Goal: Information Seeking & Learning: Learn about a topic

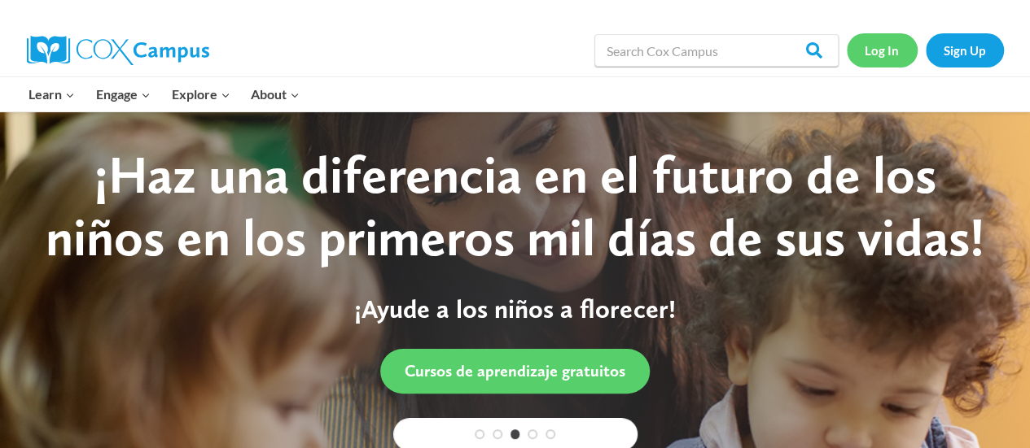
click at [876, 43] on link "Log In" at bounding box center [881, 49] width 71 height 33
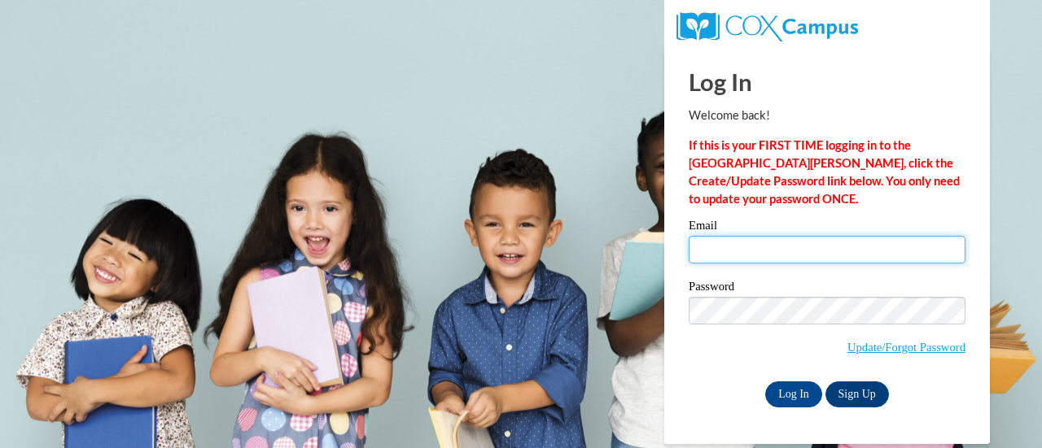
click at [846, 260] on input "Email" at bounding box center [827, 250] width 277 height 28
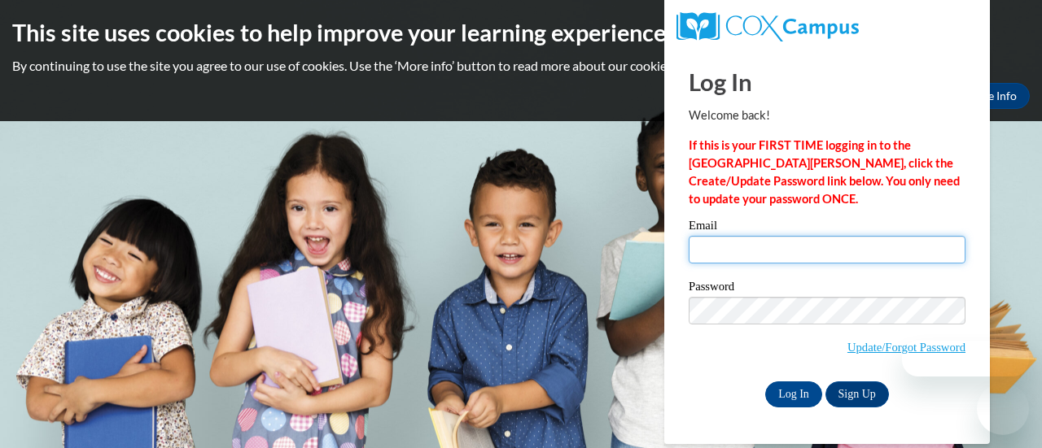
type input "awestbrook@kippatl.org"
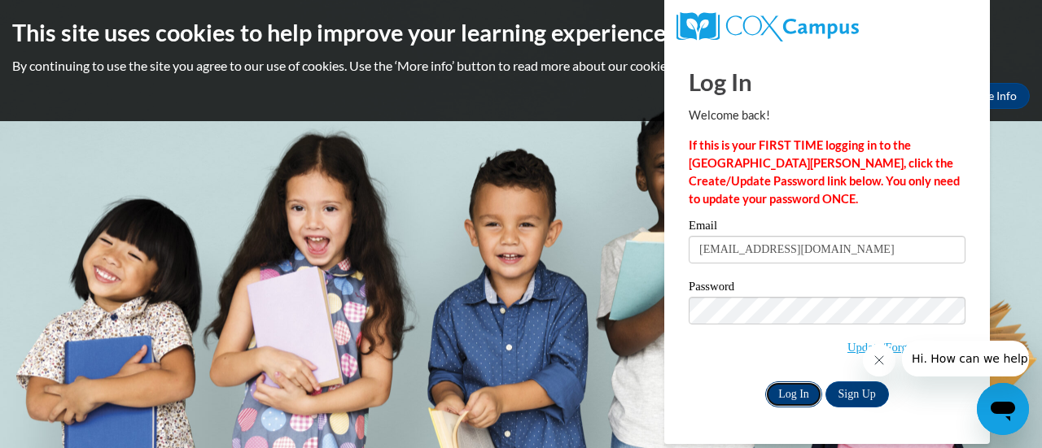
click at [794, 391] on input "Log In" at bounding box center [793, 395] width 57 height 26
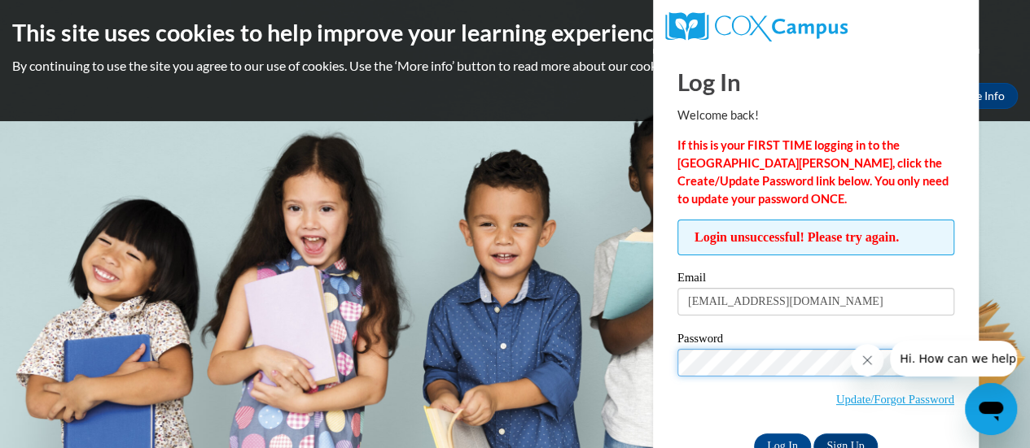
click at [754, 434] on input "Log In" at bounding box center [782, 447] width 57 height 26
click at [787, 439] on input "Log In" at bounding box center [782, 447] width 57 height 26
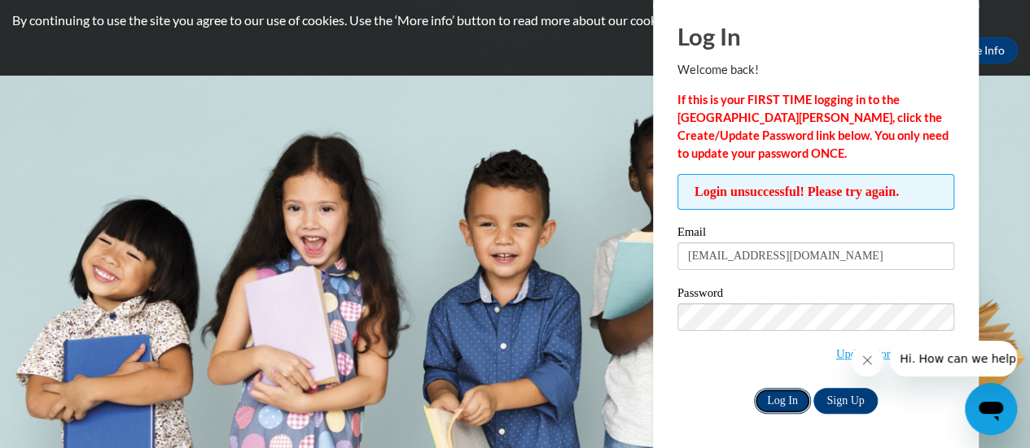
click at [793, 400] on input "Log In" at bounding box center [782, 401] width 57 height 26
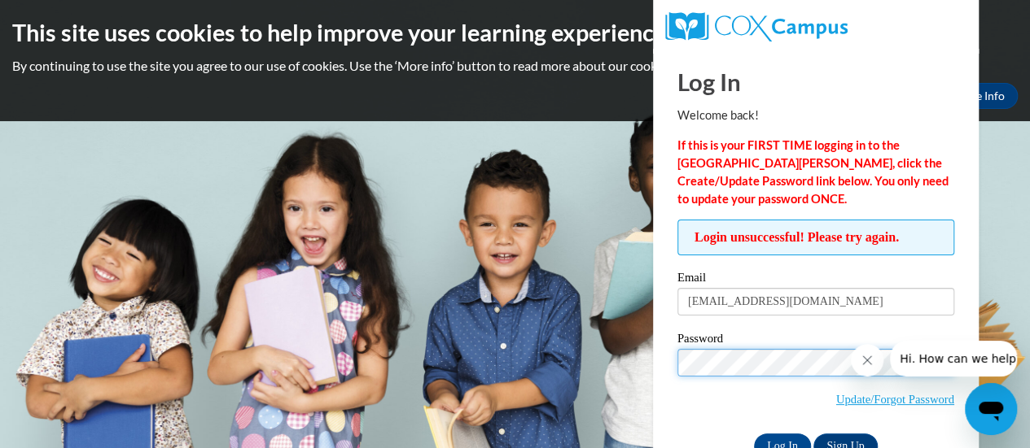
click at [754, 434] on input "Log In" at bounding box center [782, 447] width 57 height 26
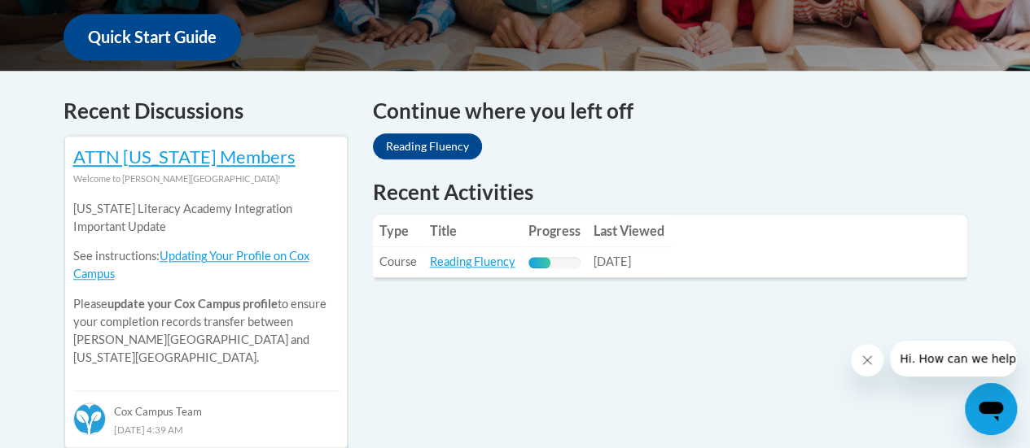
scroll to position [628, 0]
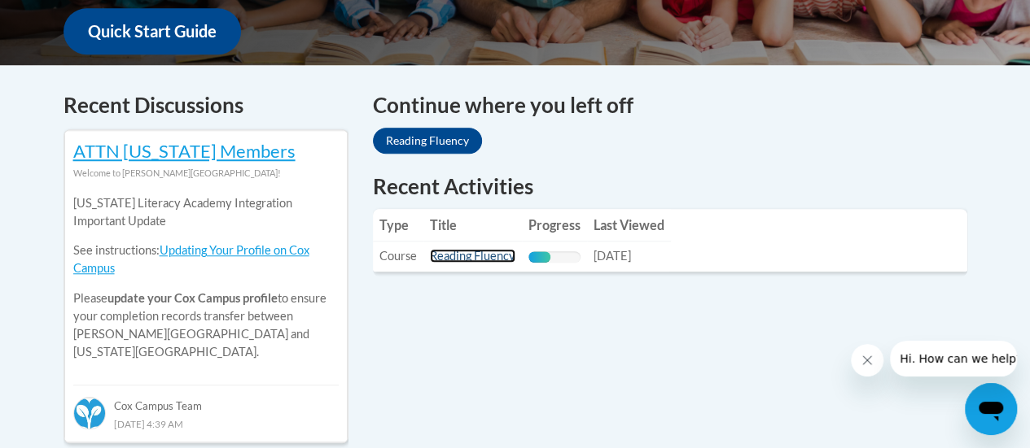
click at [456, 255] on link "Reading Fluency" at bounding box center [472, 256] width 85 height 14
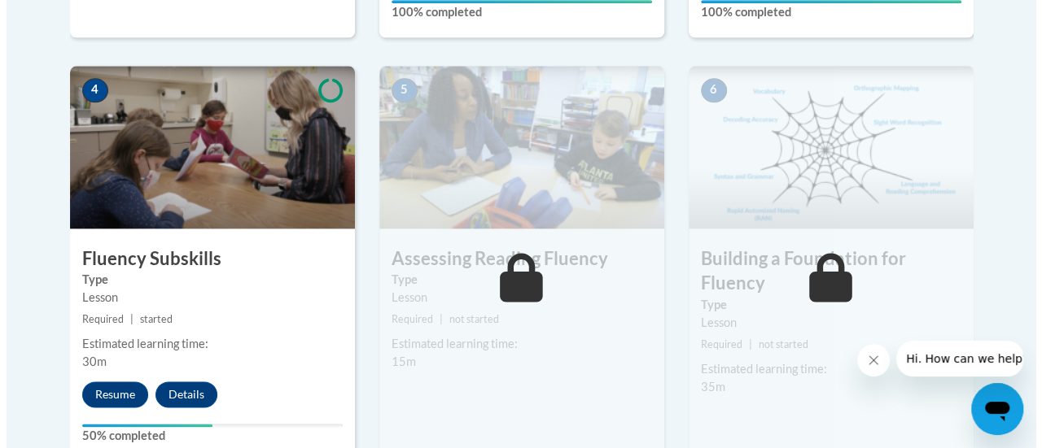
scroll to position [931, 0]
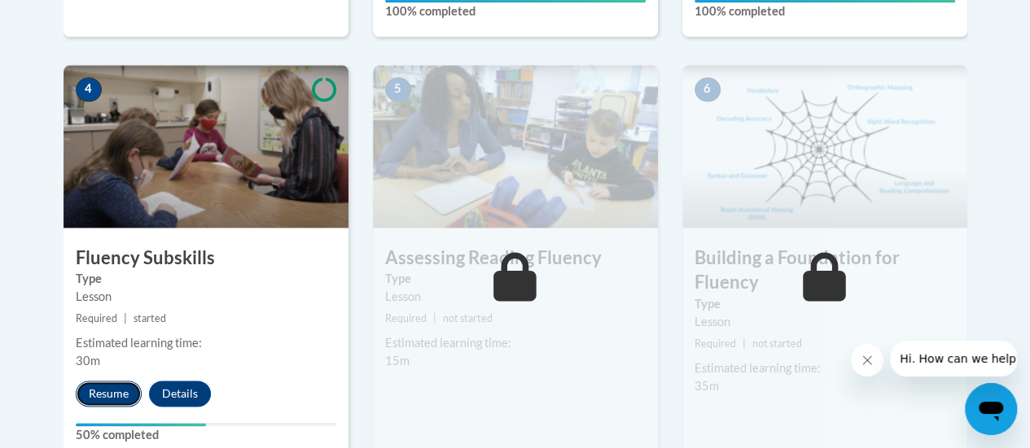
click at [99, 395] on button "Resume" at bounding box center [109, 394] width 66 height 26
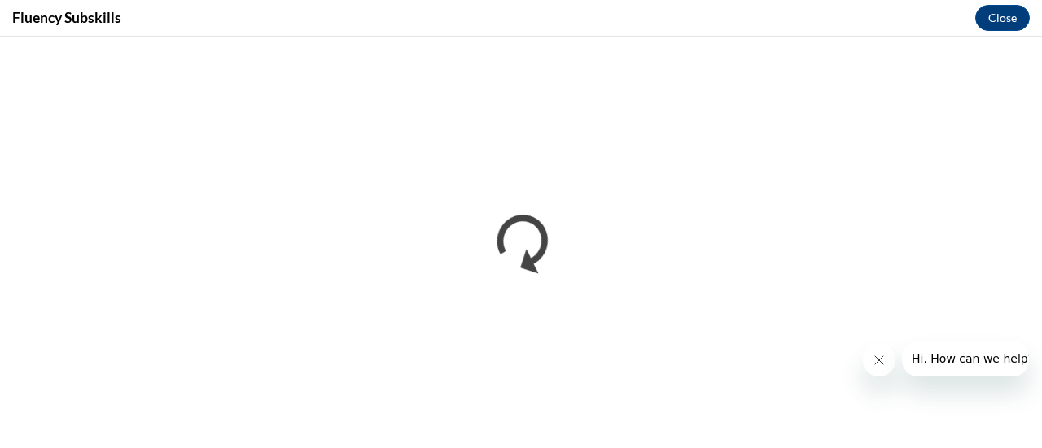
scroll to position [0, 0]
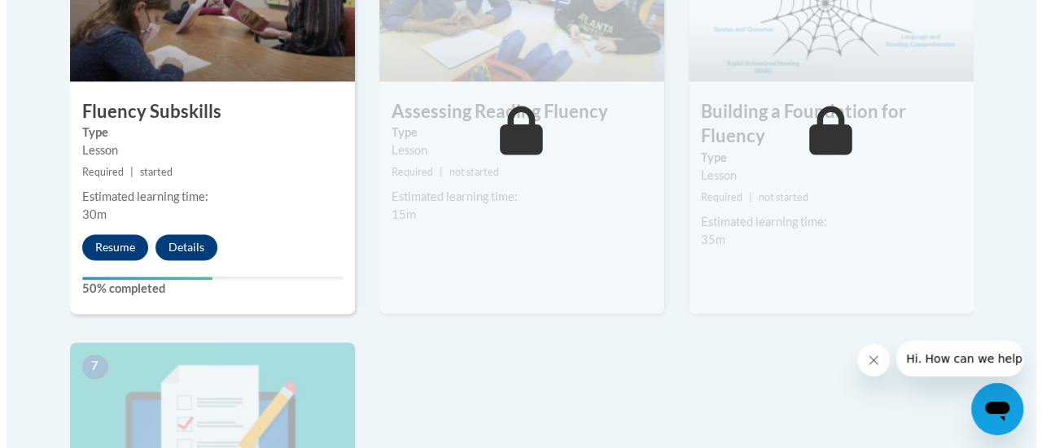
scroll to position [1094, 0]
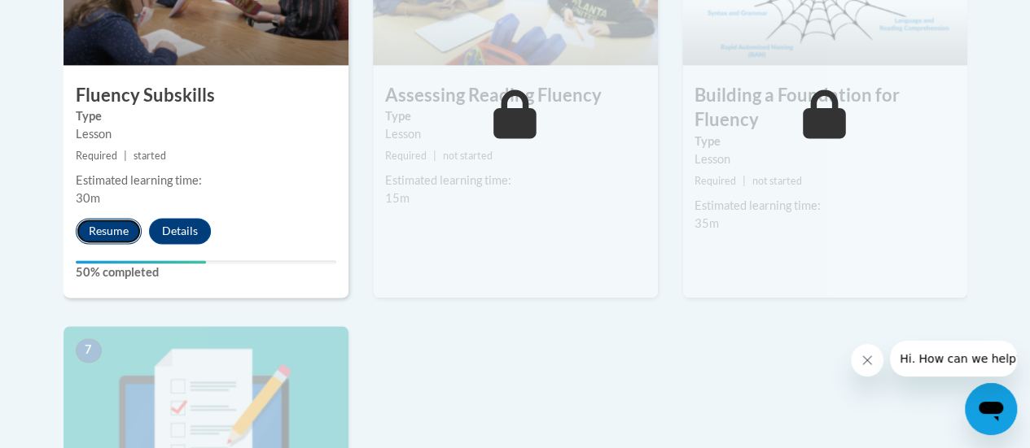
click at [87, 234] on button "Resume" at bounding box center [109, 231] width 66 height 26
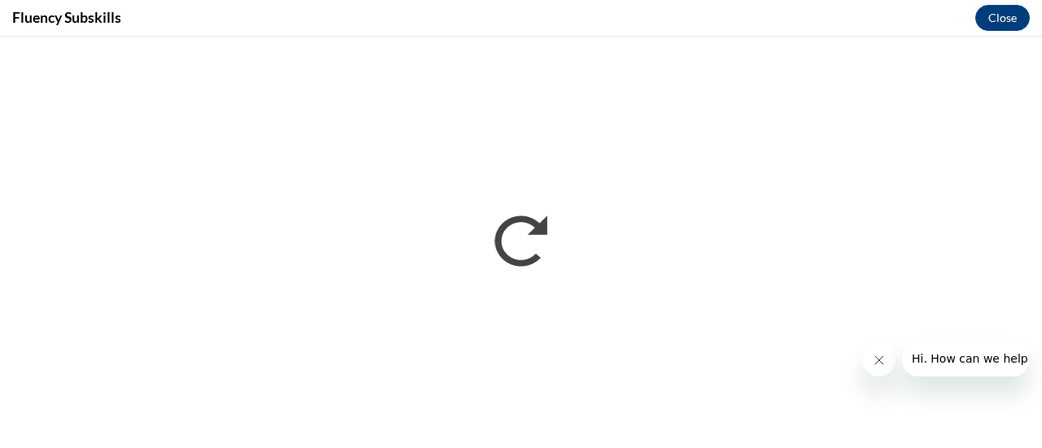
scroll to position [0, 0]
click at [998, 11] on button "Close" at bounding box center [1002, 18] width 55 height 26
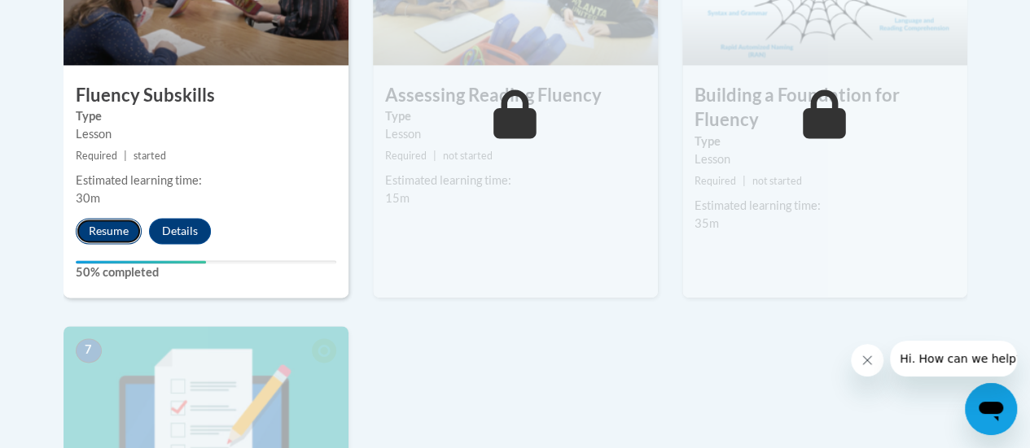
click at [111, 235] on button "Resume" at bounding box center [109, 231] width 66 height 26
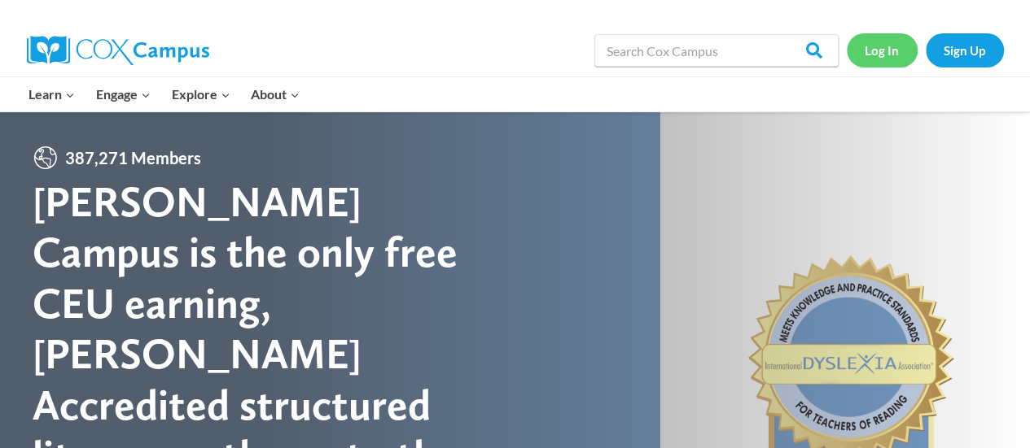
click at [880, 51] on link "Log In" at bounding box center [881, 49] width 71 height 33
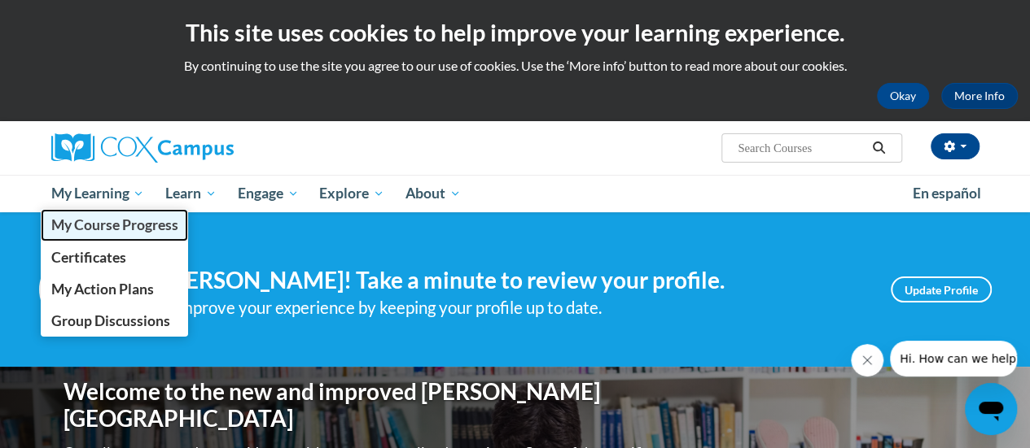
click at [129, 221] on span "My Course Progress" at bounding box center [113, 224] width 127 height 17
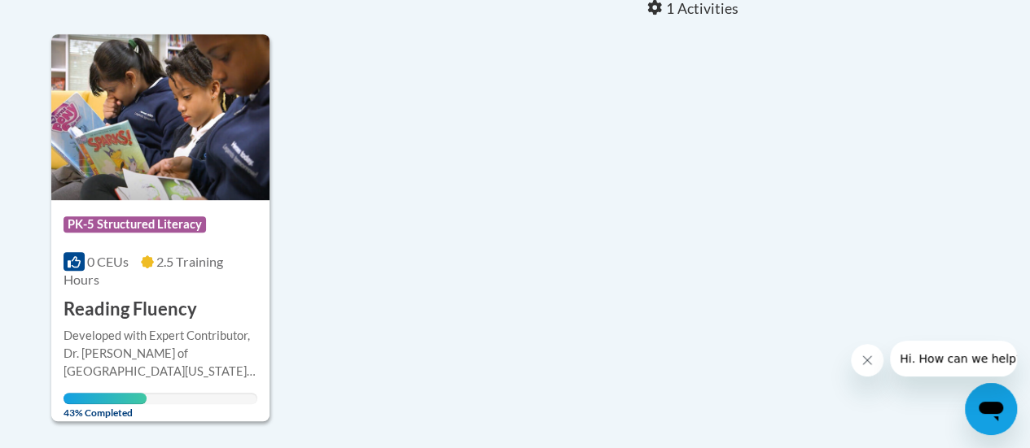
scroll to position [401, 0]
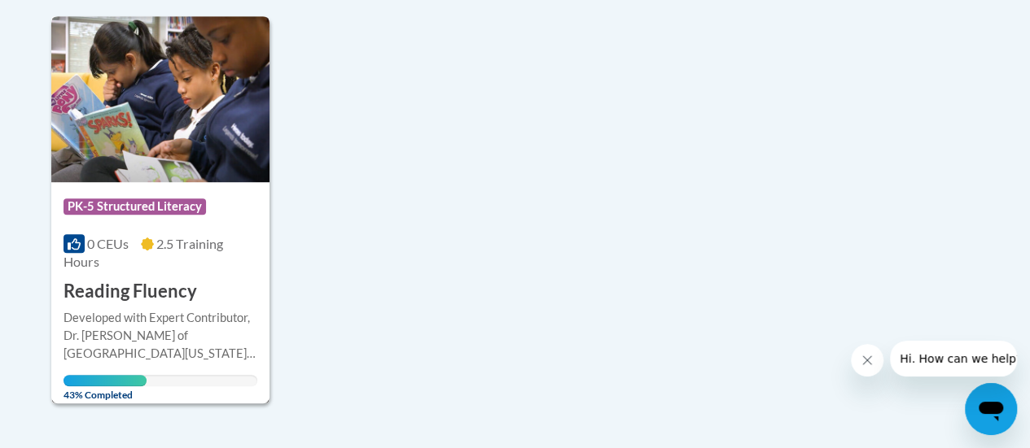
click at [155, 268] on div "0 CEUs 2.5 Training Hours" at bounding box center [160, 253] width 194 height 36
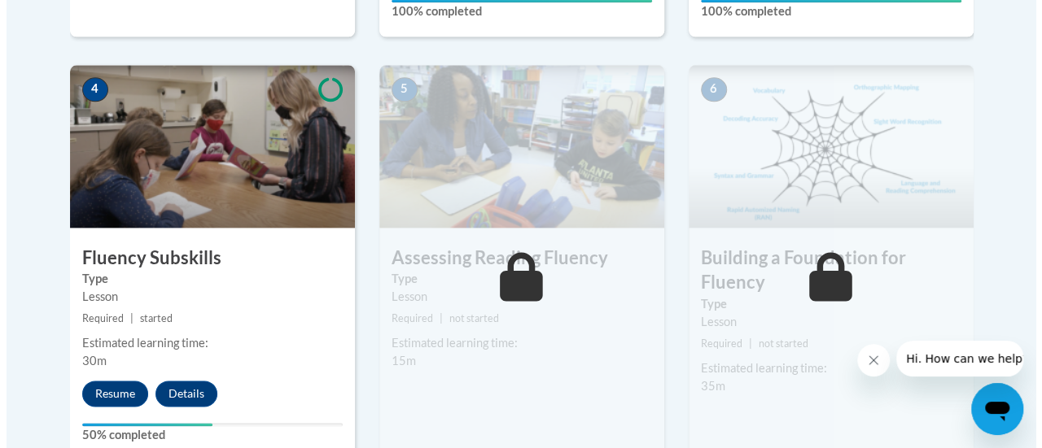
scroll to position [934, 0]
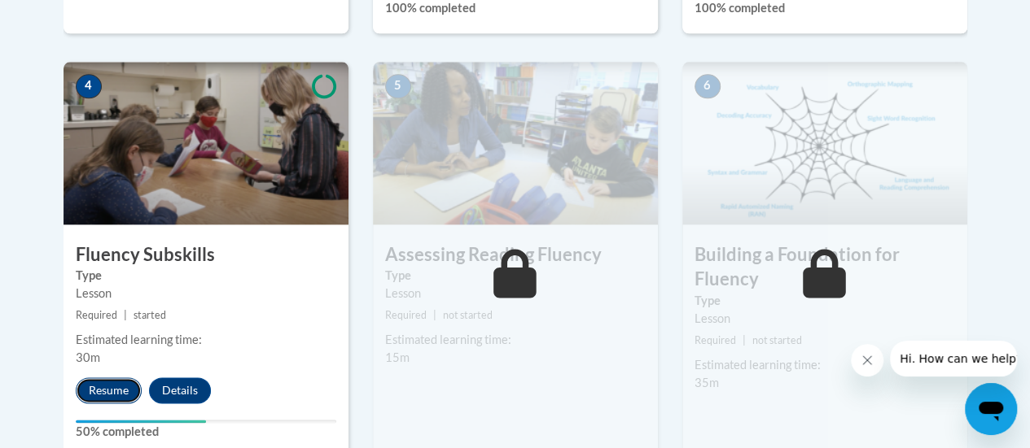
click at [103, 390] on button "Resume" at bounding box center [109, 391] width 66 height 26
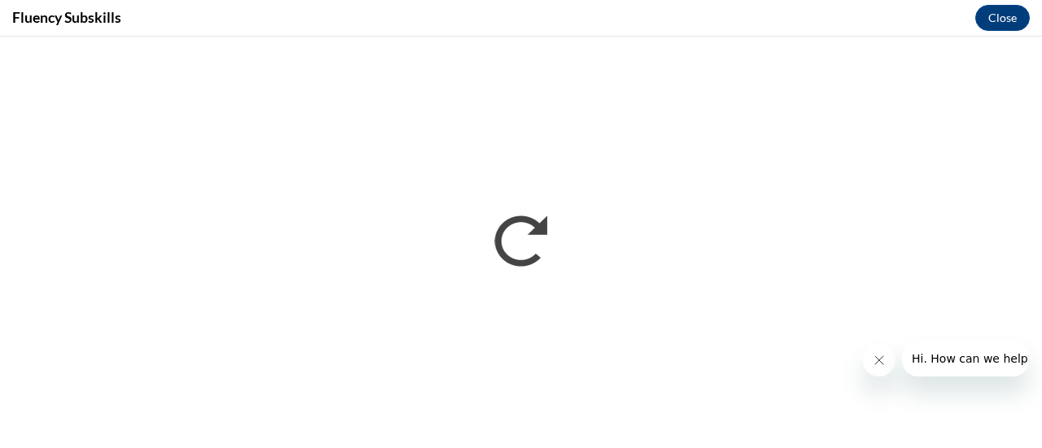
scroll to position [0, 0]
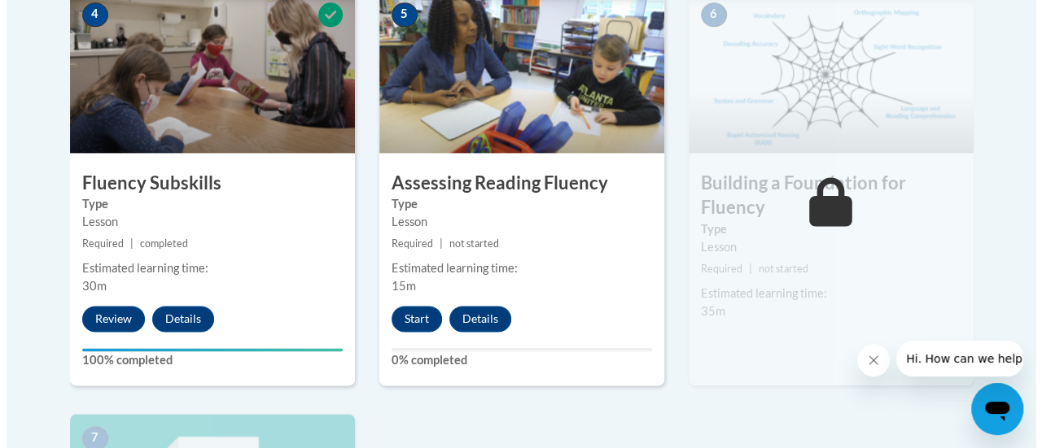
scroll to position [1025, 0]
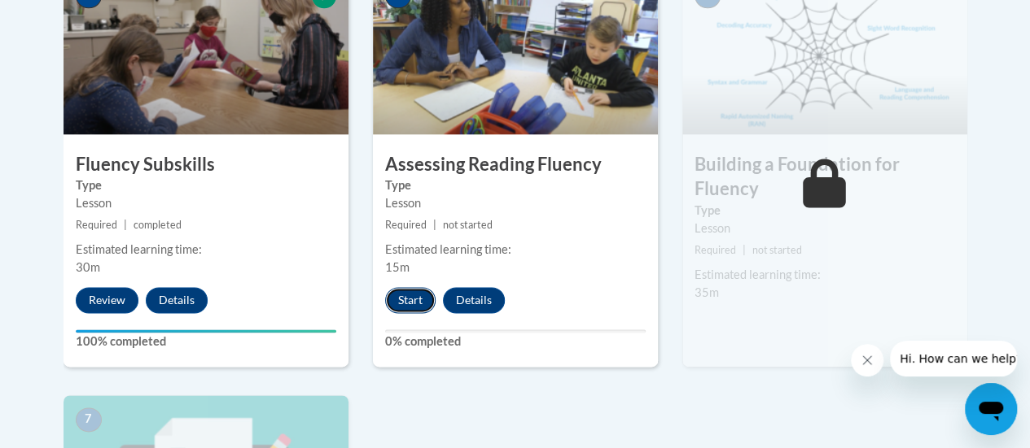
click at [408, 295] on button "Start" at bounding box center [410, 300] width 50 height 26
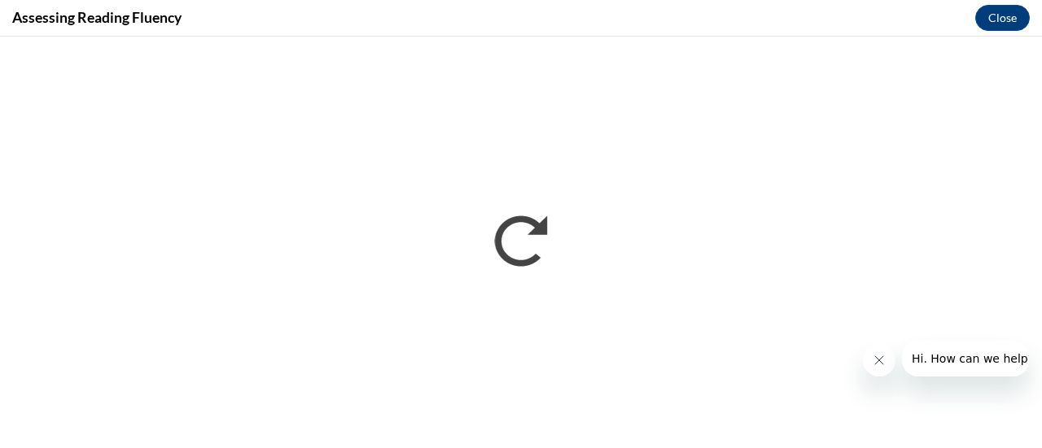
scroll to position [0, 0]
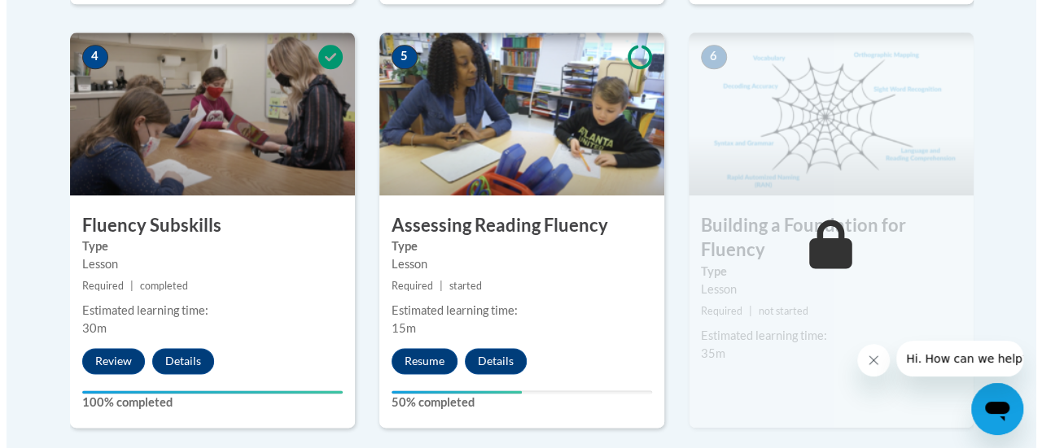
scroll to position [964, 0]
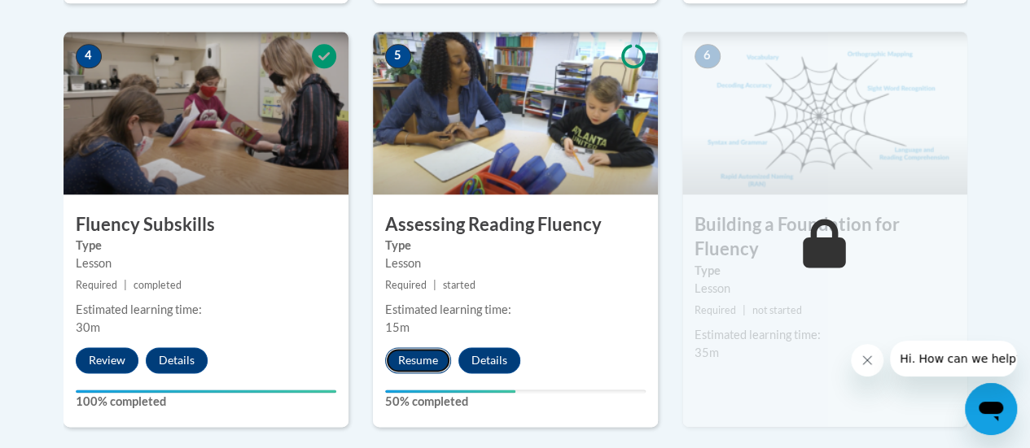
click at [413, 365] on button "Resume" at bounding box center [418, 361] width 66 height 26
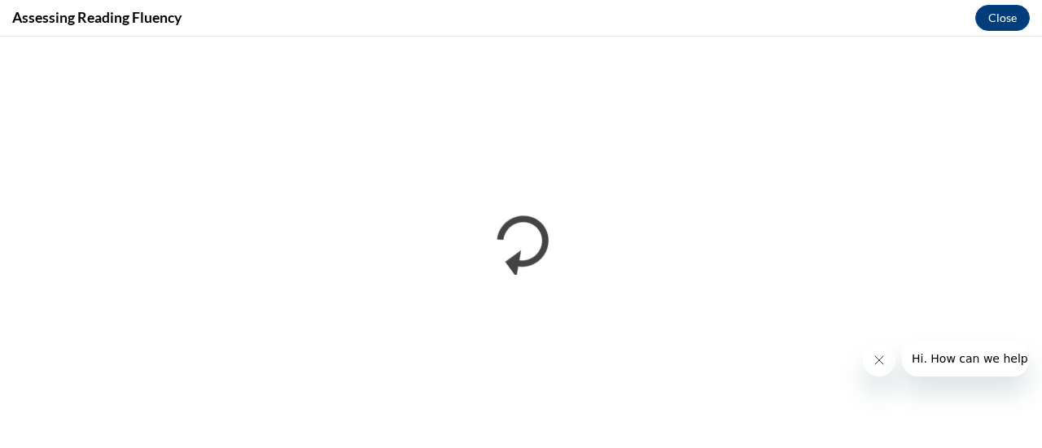
scroll to position [0, 0]
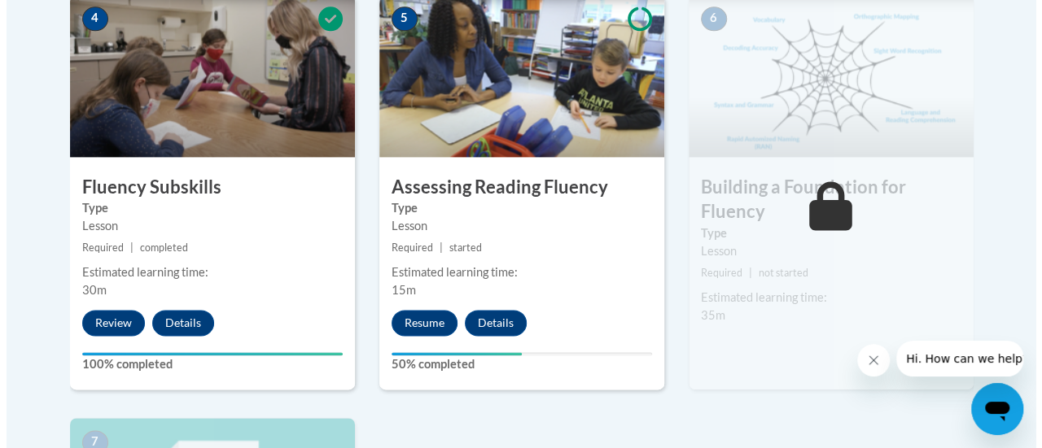
scroll to position [1005, 0]
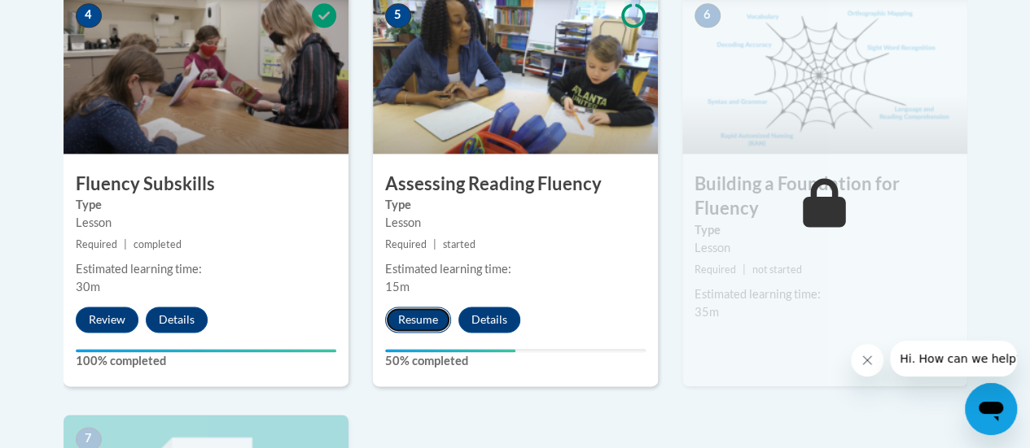
click at [396, 327] on button "Resume" at bounding box center [418, 320] width 66 height 26
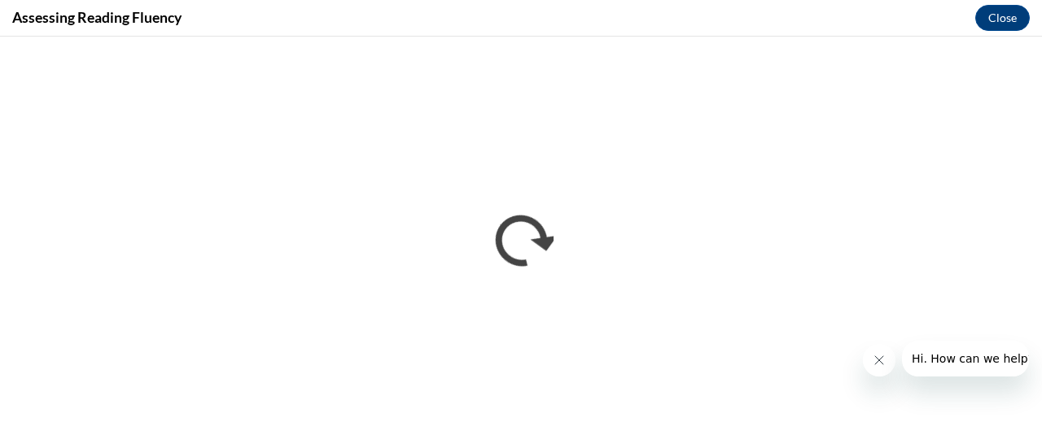
scroll to position [0, 0]
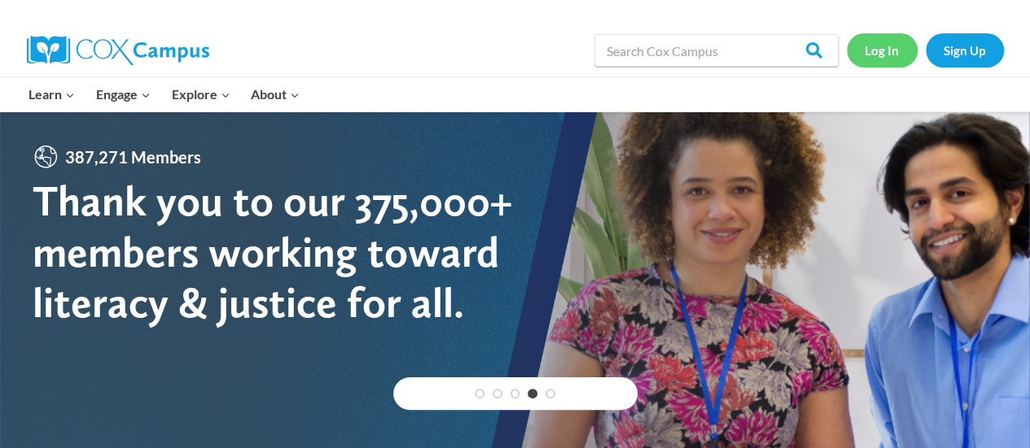
click at [870, 58] on link "Log In" at bounding box center [881, 49] width 71 height 33
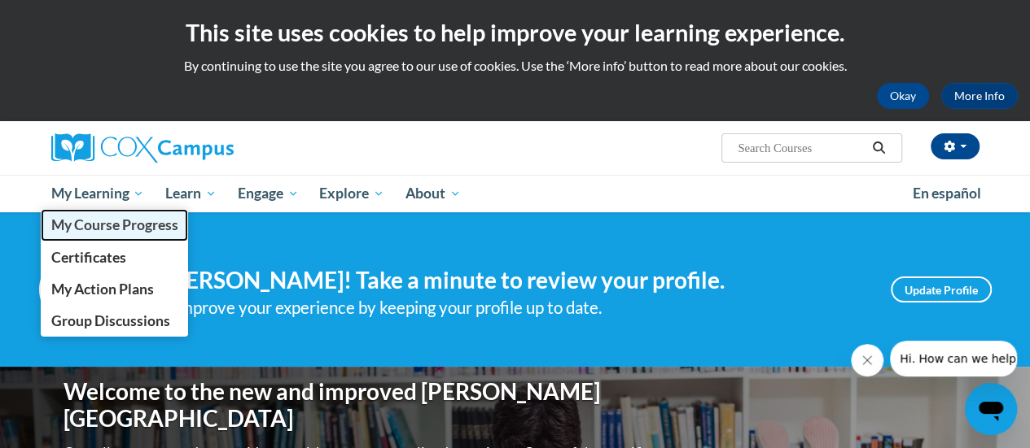
click at [120, 230] on span "My Course Progress" at bounding box center [113, 224] width 127 height 17
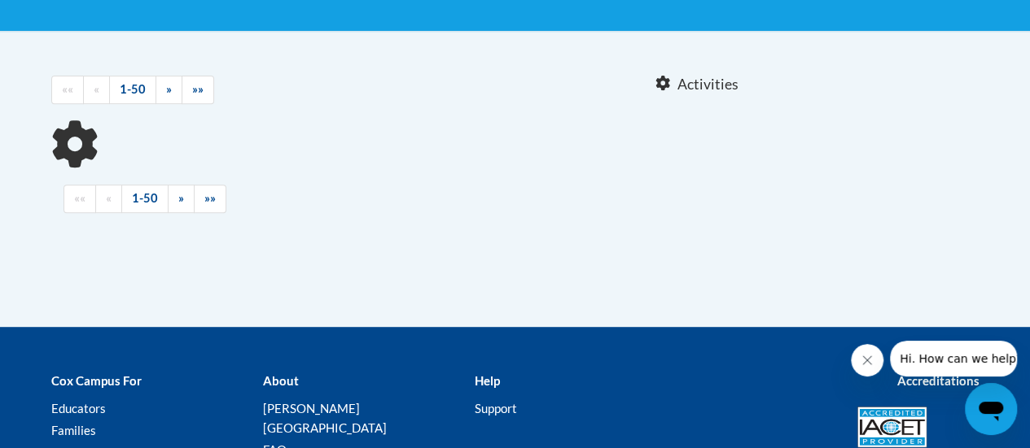
scroll to position [308, 0]
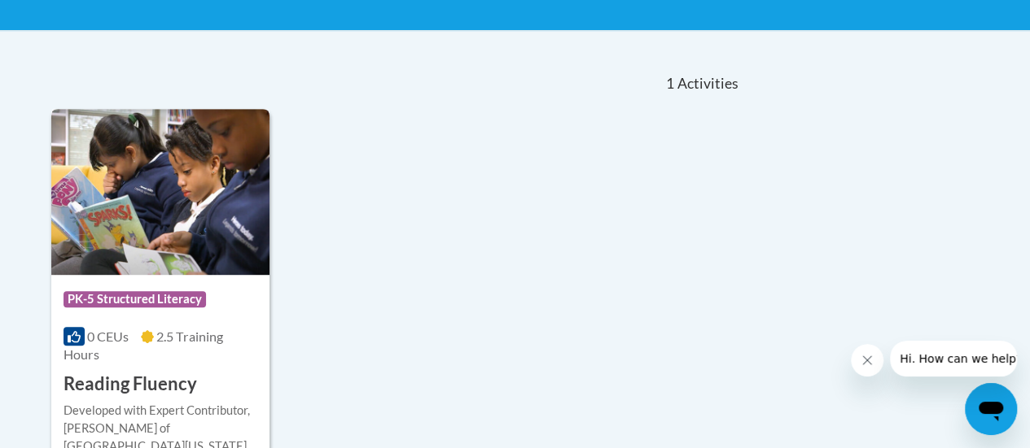
click at [220, 339] on span "2.5 Training Hours" at bounding box center [143, 345] width 160 height 33
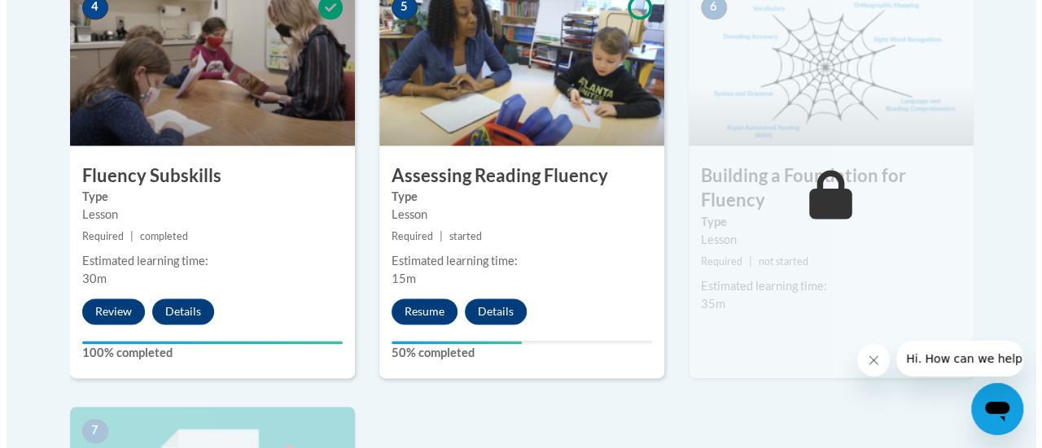
scroll to position [1024, 0]
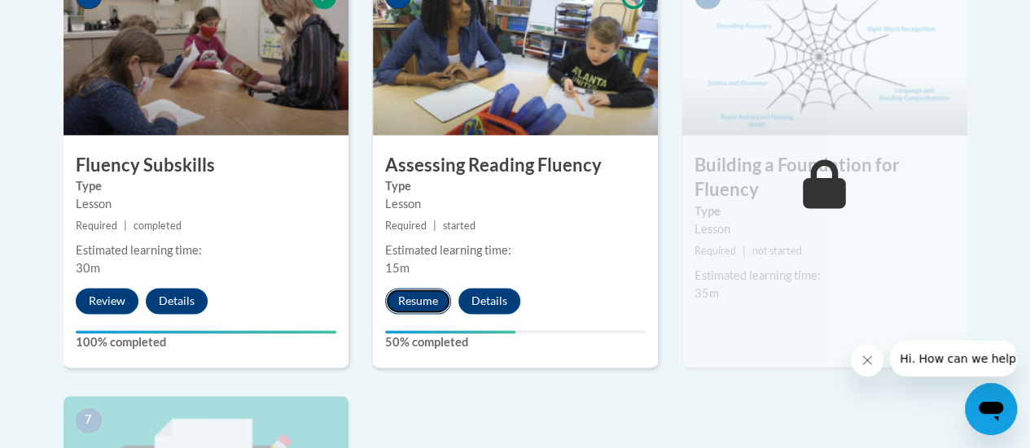
click at [411, 308] on button "Resume" at bounding box center [418, 301] width 66 height 26
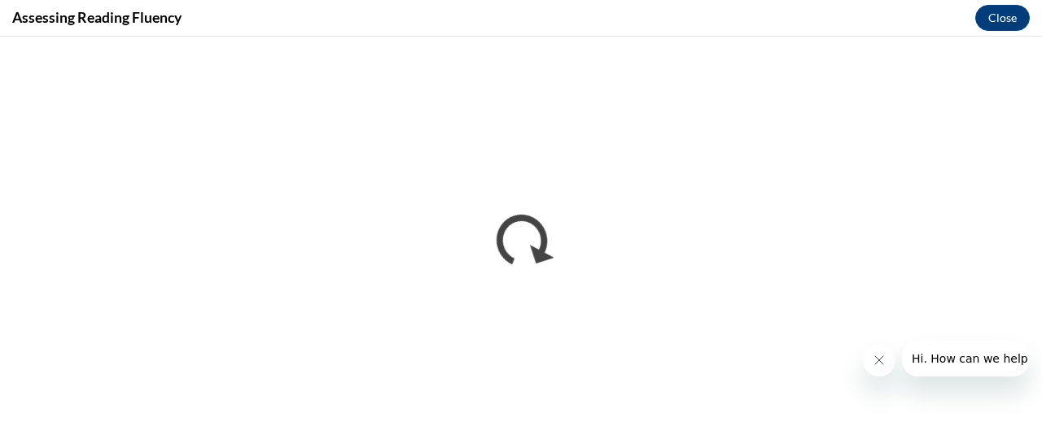
scroll to position [0, 0]
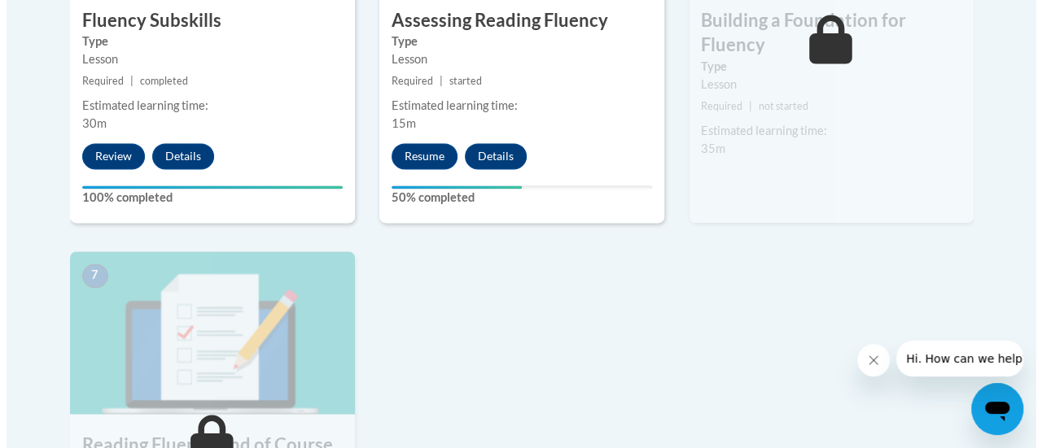
scroll to position [1183, 0]
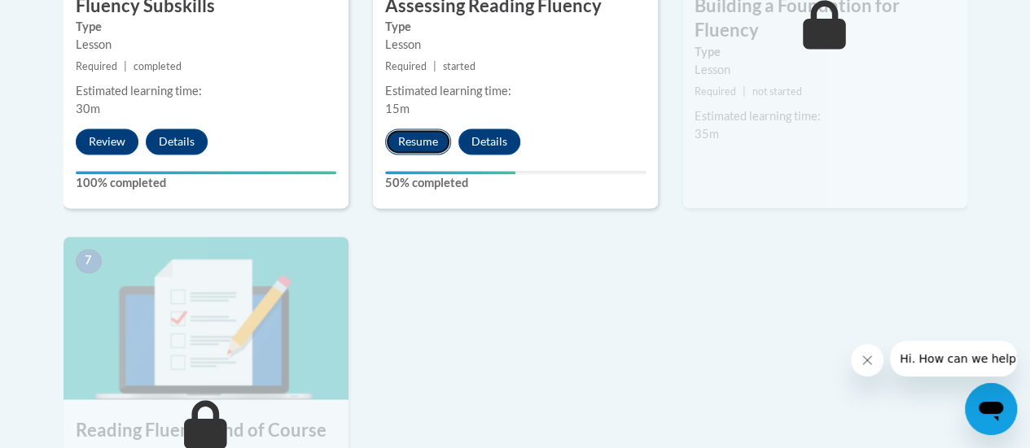
click at [422, 134] on button "Resume" at bounding box center [418, 142] width 66 height 26
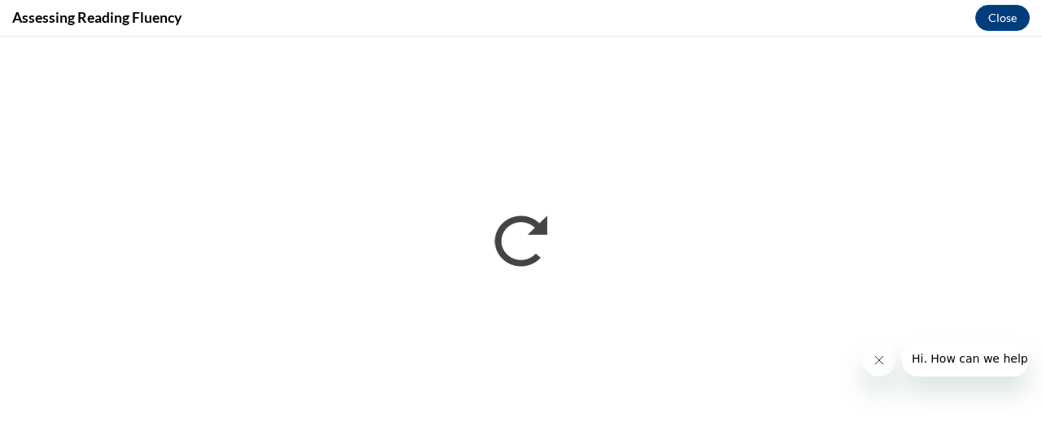
scroll to position [0, 0]
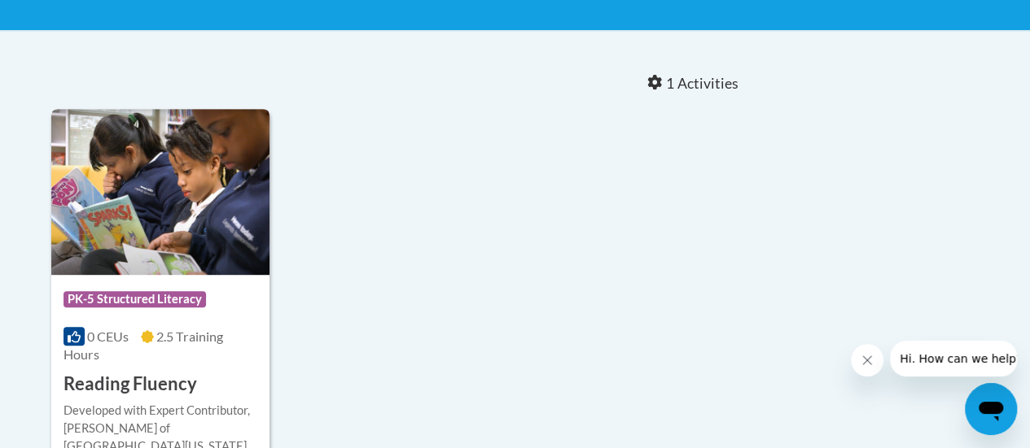
click at [221, 269] on img at bounding box center [160, 192] width 218 height 166
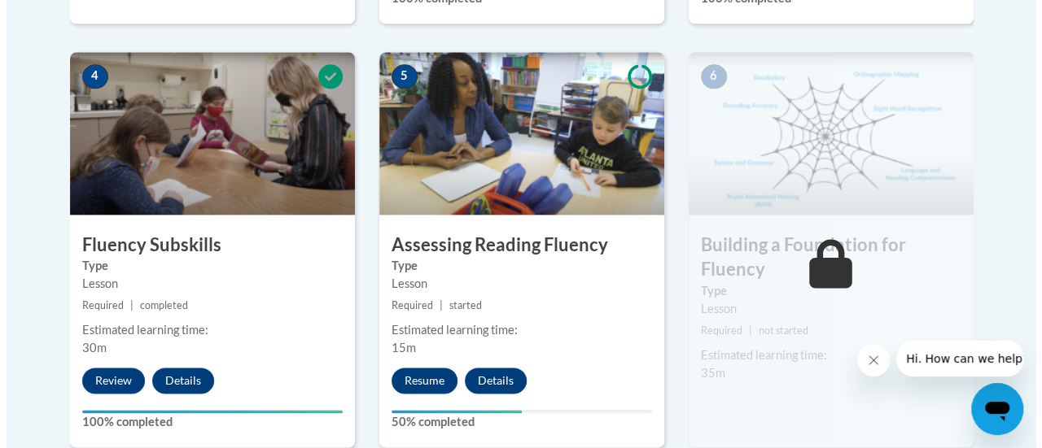
scroll to position [998, 0]
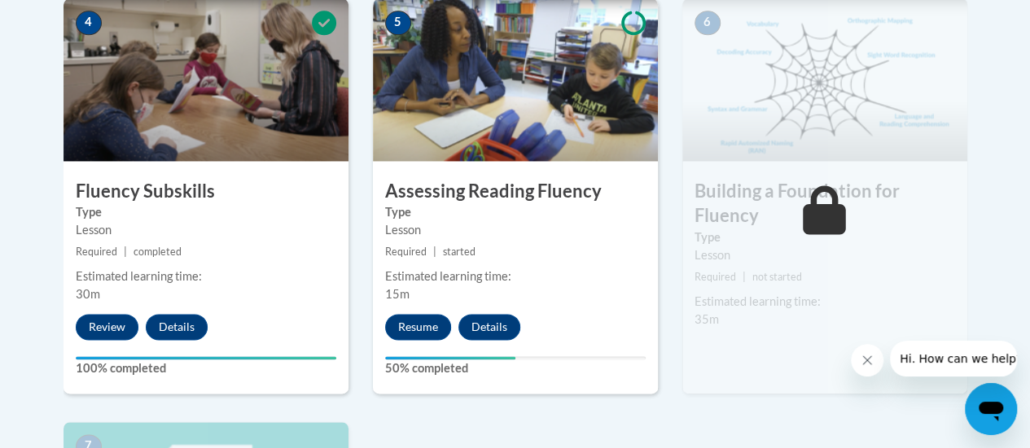
click at [558, 142] on img at bounding box center [515, 79] width 285 height 163
click at [404, 324] on button "Resume" at bounding box center [418, 327] width 66 height 26
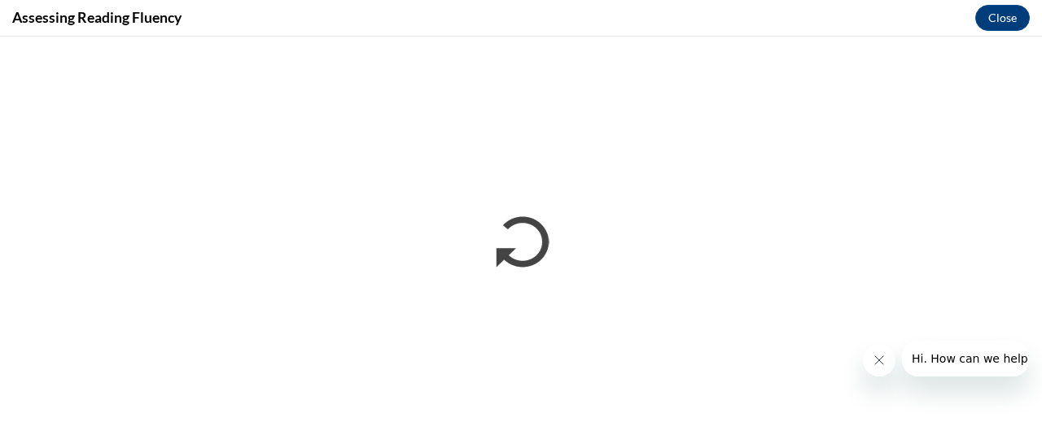
scroll to position [0, 0]
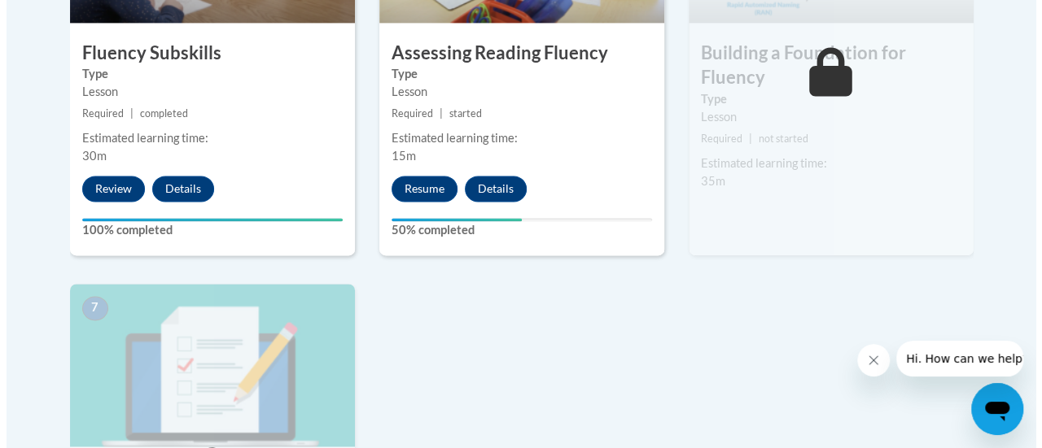
scroll to position [1138, 0]
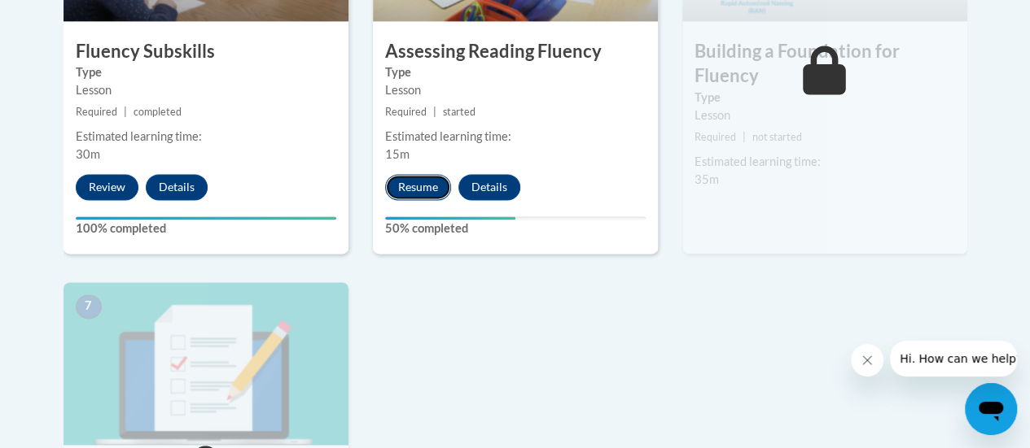
click at [404, 183] on button "Resume" at bounding box center [418, 187] width 66 height 26
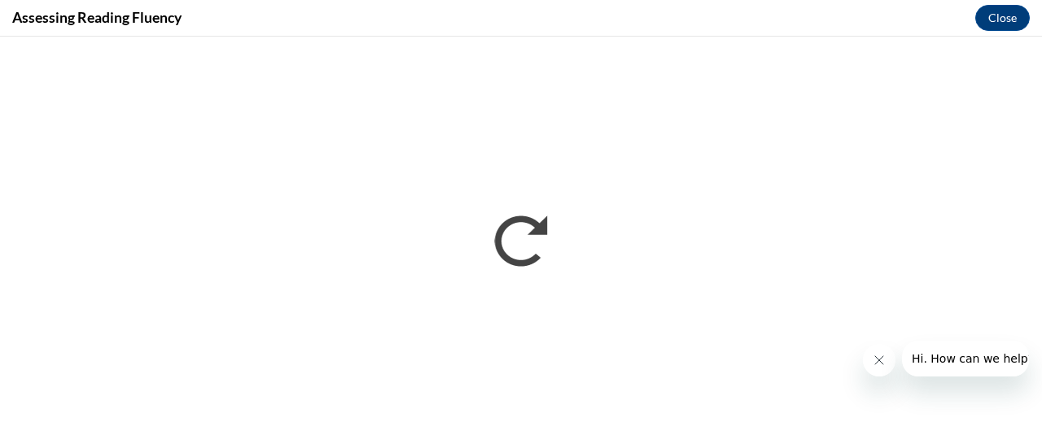
scroll to position [0, 0]
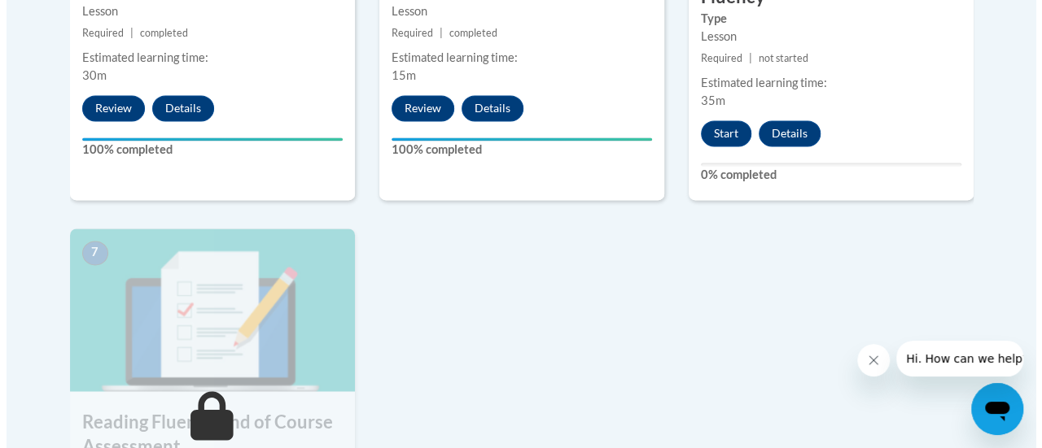
scroll to position [1213, 0]
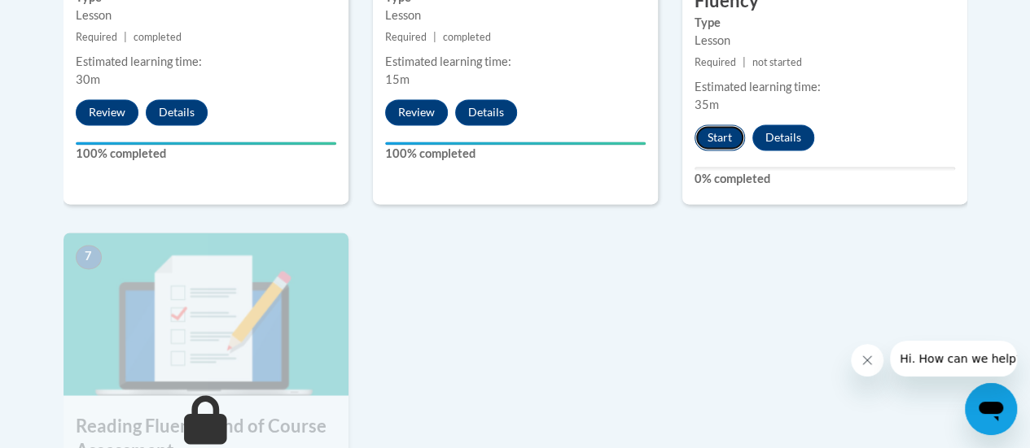
click at [720, 128] on button "Start" at bounding box center [719, 138] width 50 height 26
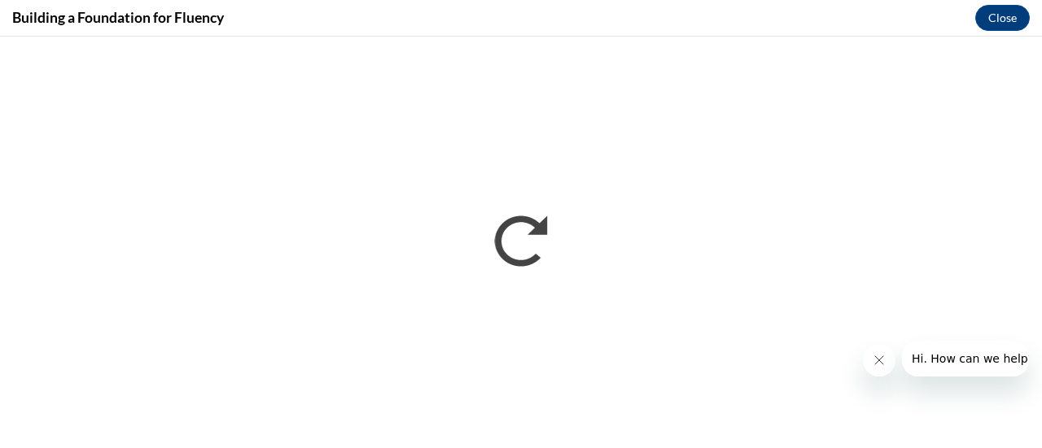
scroll to position [0, 0]
